Goal: Transaction & Acquisition: Book appointment/travel/reservation

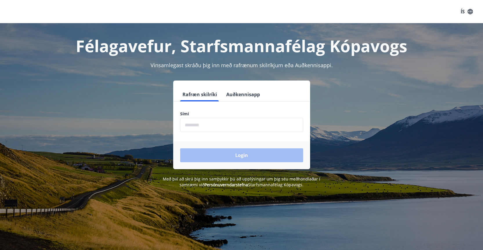
click at [233, 133] on form "Rafræn skilríki Auðkennisapp Sími ​ Login" at bounding box center [241, 129] width 137 height 82
click at [234, 126] on input "phone" at bounding box center [241, 125] width 123 height 14
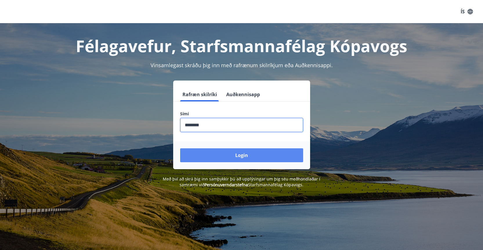
type input "********"
click at [250, 161] on button "Login" at bounding box center [241, 155] width 123 height 14
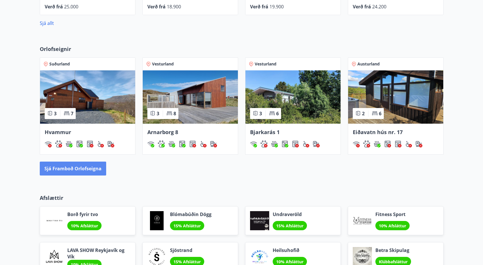
scroll to position [377, 0]
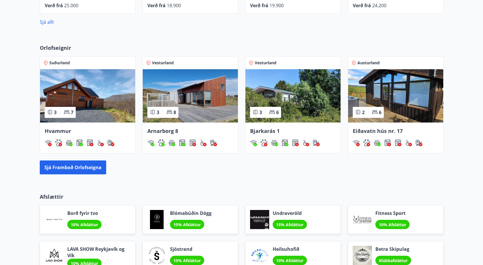
click at [193, 87] on img at bounding box center [190, 95] width 95 height 53
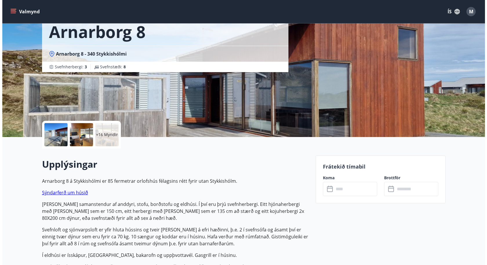
scroll to position [116, 0]
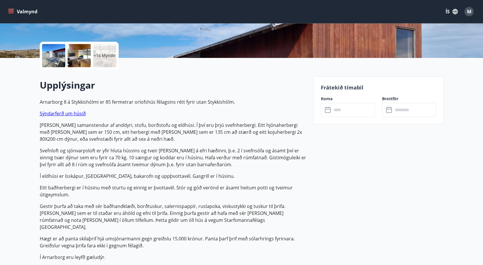
click at [59, 54] on div at bounding box center [53, 55] width 23 height 23
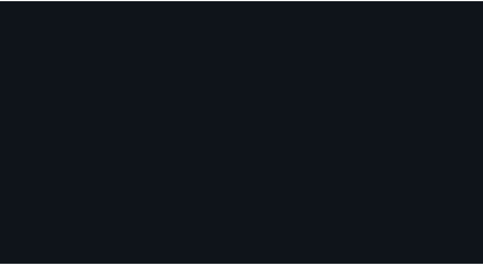
scroll to position [0, 0]
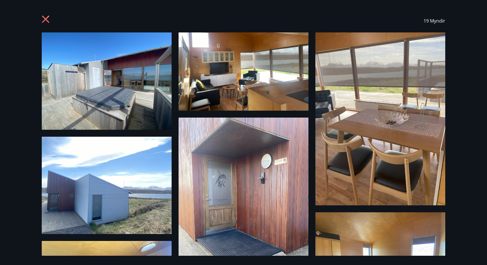
click at [39, 22] on div "19 Myndir" at bounding box center [244, 20] width 418 height 23
click at [46, 19] on icon at bounding box center [45, 19] width 7 height 7
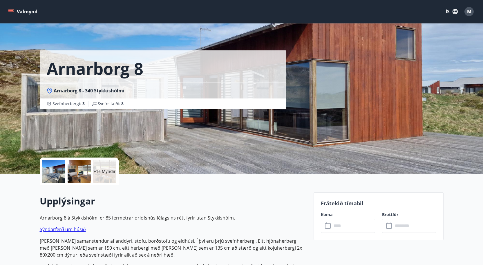
click at [11, 8] on button "Valmynd" at bounding box center [23, 11] width 33 height 10
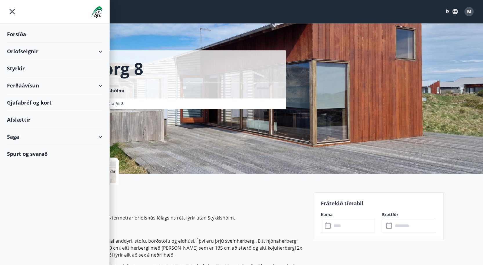
click at [29, 48] on div "Orlofseignir" at bounding box center [54, 51] width 95 height 17
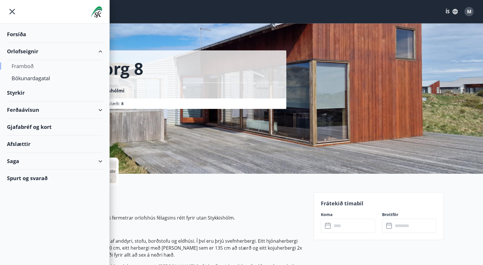
click at [29, 65] on div "Framboð" at bounding box center [55, 66] width 86 height 12
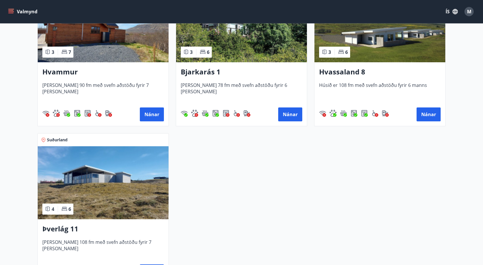
scroll to position [261, 0]
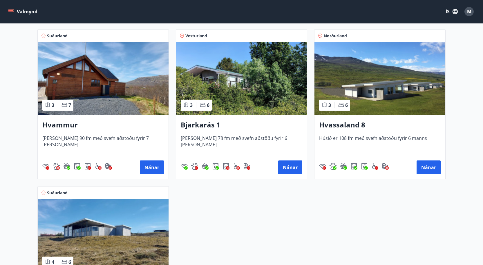
click at [257, 66] on img at bounding box center [241, 78] width 131 height 73
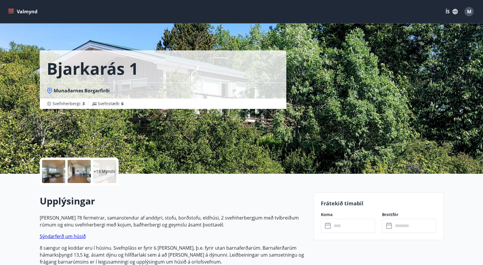
click at [326, 225] on icon at bounding box center [328, 225] width 6 height 1
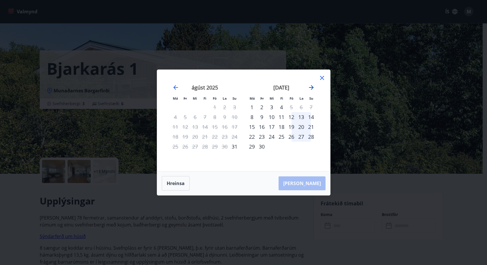
click at [312, 87] on icon "Move forward to switch to the next month." at bounding box center [311, 87] width 5 height 5
